Goal: Task Accomplishment & Management: Manage account settings

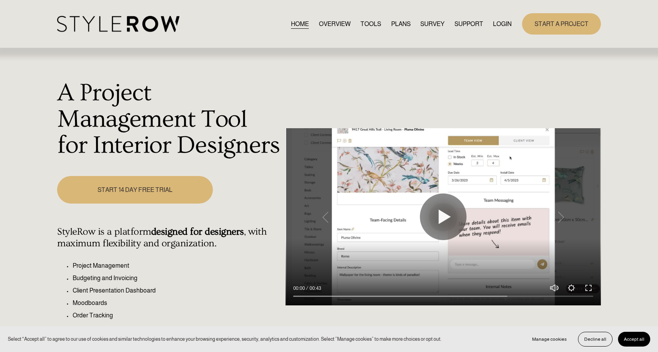
drag, startPoint x: 499, startPoint y: 24, endPoint x: 477, endPoint y: 22, distance: 21.9
click at [499, 24] on link "LOGIN" at bounding box center [502, 24] width 19 height 10
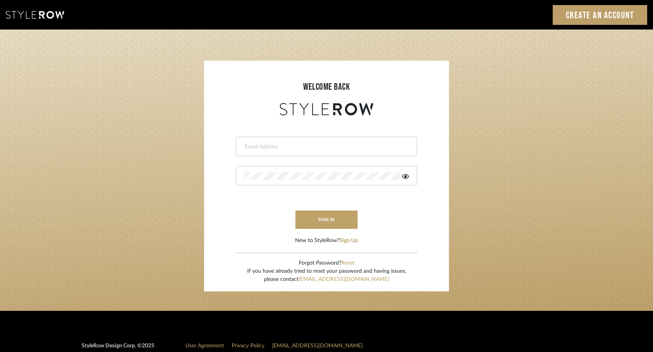
click at [269, 148] on input "email" at bounding box center [325, 147] width 163 height 8
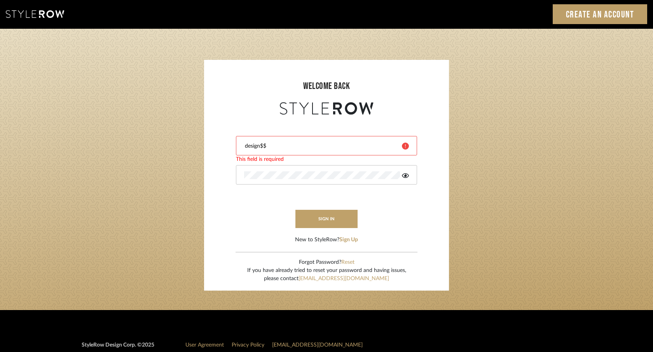
type input "design$$"
drag, startPoint x: 230, startPoint y: 145, endPoint x: 202, endPoint y: 146, distance: 27.6
click at [202, 146] on login-page "welcome back design$$ Invalid email address. This field is required sign in New…" at bounding box center [326, 169] width 653 height 281
type input "ac@cerusedesign.com"
